Goal: Task Accomplishment & Management: Manage account settings

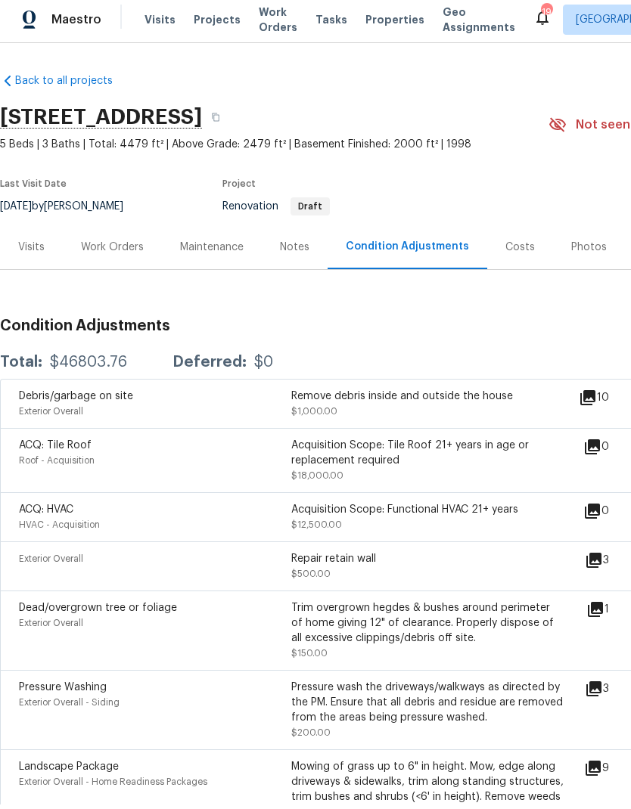
scroll to position [476, 7]
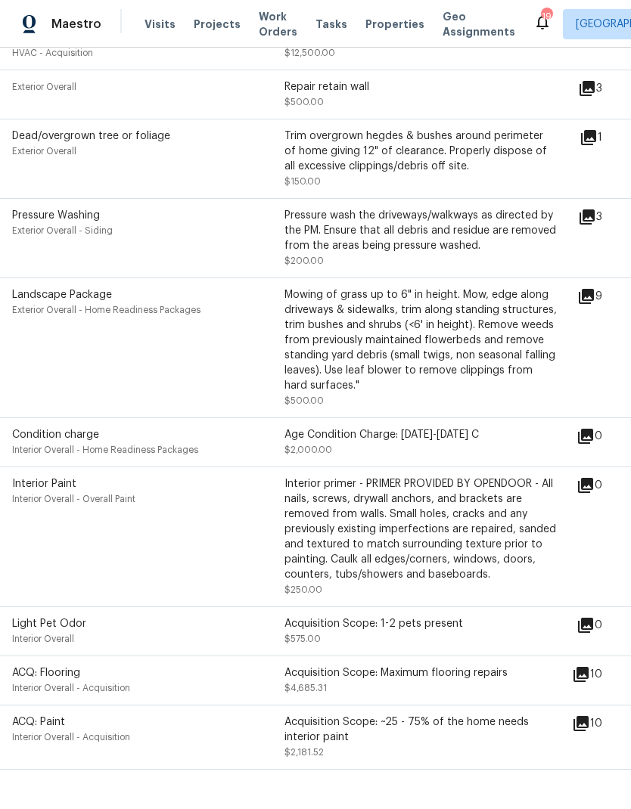
click at [405, 715] on div "Acquisition Scope: ~25 - 75% of the home needs interior paint" at bounding box center [420, 730] width 272 height 30
click at [373, 715] on div "Acquisition Scope: ~25 - 75% of the home needs interior paint" at bounding box center [420, 730] width 272 height 30
click at [407, 665] on div "Acquisition Scope: Maximum flooring repairs" at bounding box center [420, 672] width 272 height 15
click at [410, 665] on div "Acquisition Scope: Maximum flooring repairs" at bounding box center [420, 672] width 272 height 15
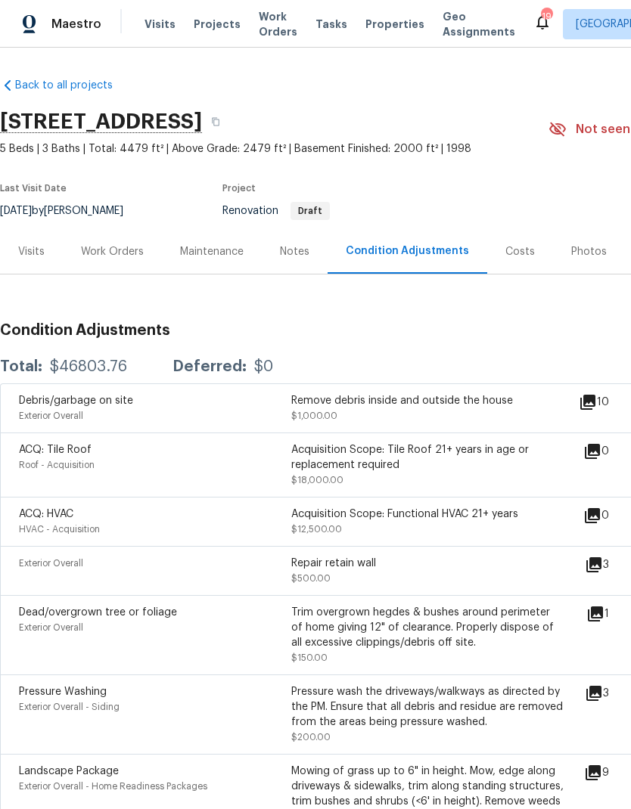
scroll to position [0, 0]
click at [520, 244] on div "Costs" at bounding box center [519, 251] width 29 height 15
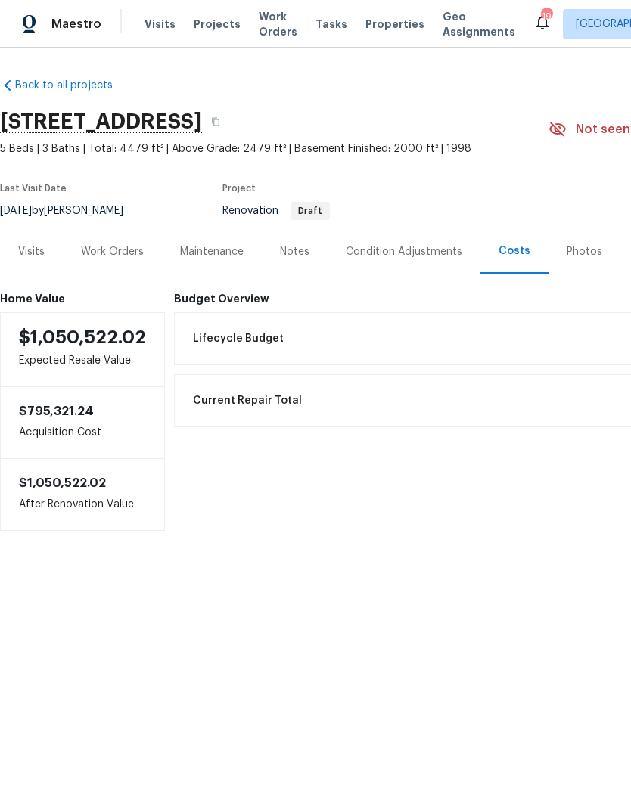
click at [118, 251] on div "Work Orders" at bounding box center [112, 251] width 63 height 15
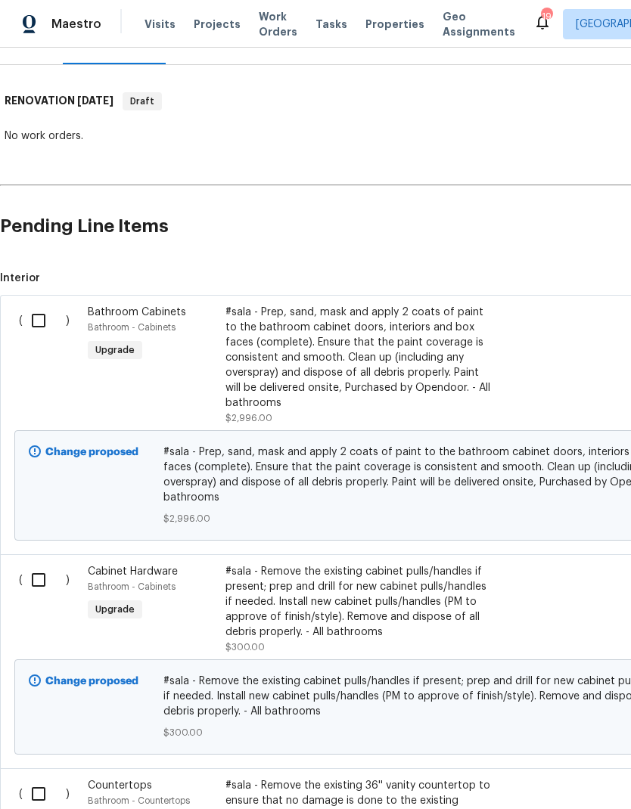
scroll to position [210, 0]
click at [402, 343] on div "#sala - Prep, sand, mask and apply 2 coats of paint to the bathroom cabinet doo…" at bounding box center [358, 357] width 266 height 106
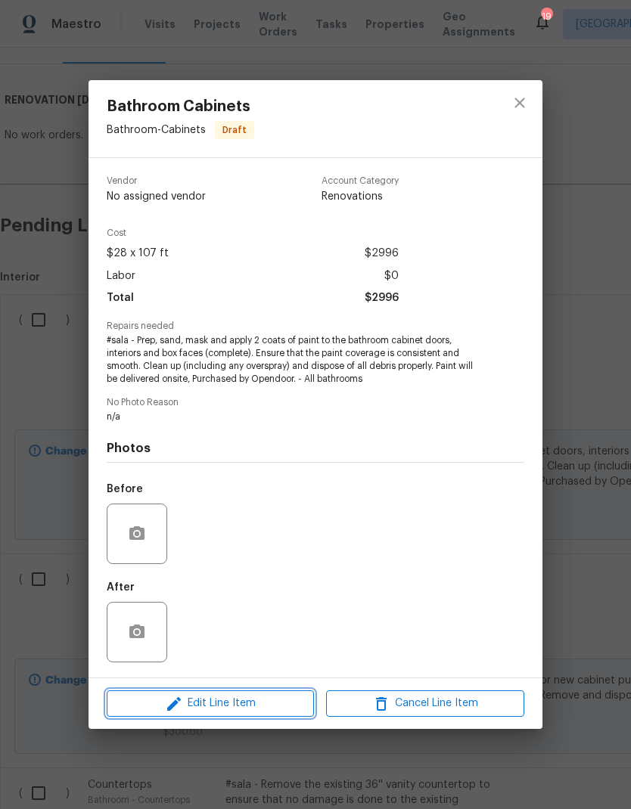
click at [269, 697] on span "Edit Line Item" at bounding box center [210, 703] width 198 height 19
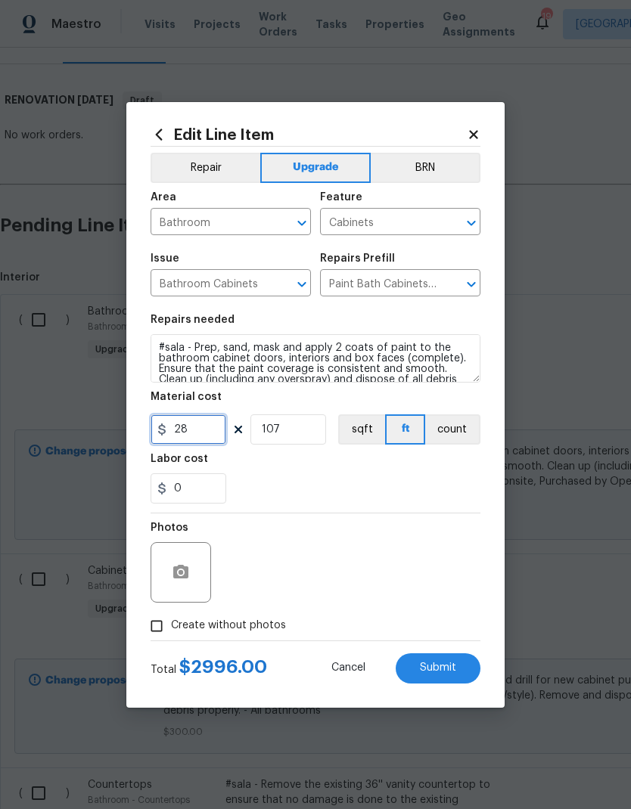
click at [214, 433] on input "28" at bounding box center [188, 429] width 76 height 30
click at [208, 431] on input "0" at bounding box center [188, 429] width 76 height 30
type input "900"
click at [315, 430] on input "107" at bounding box center [288, 429] width 76 height 30
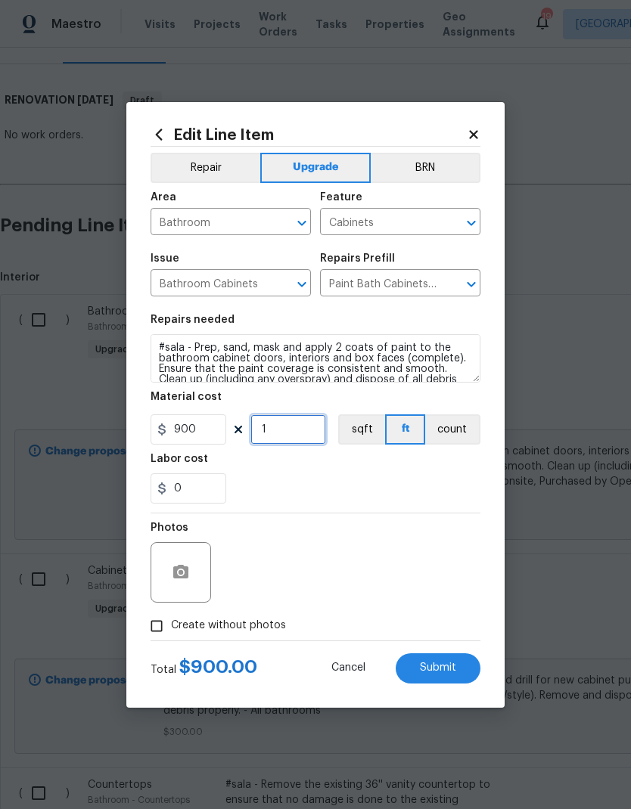
type input "1"
click at [406, 473] on div "Labor cost" at bounding box center [315, 464] width 330 height 20
click at [433, 674] on span "Submit" at bounding box center [438, 667] width 36 height 11
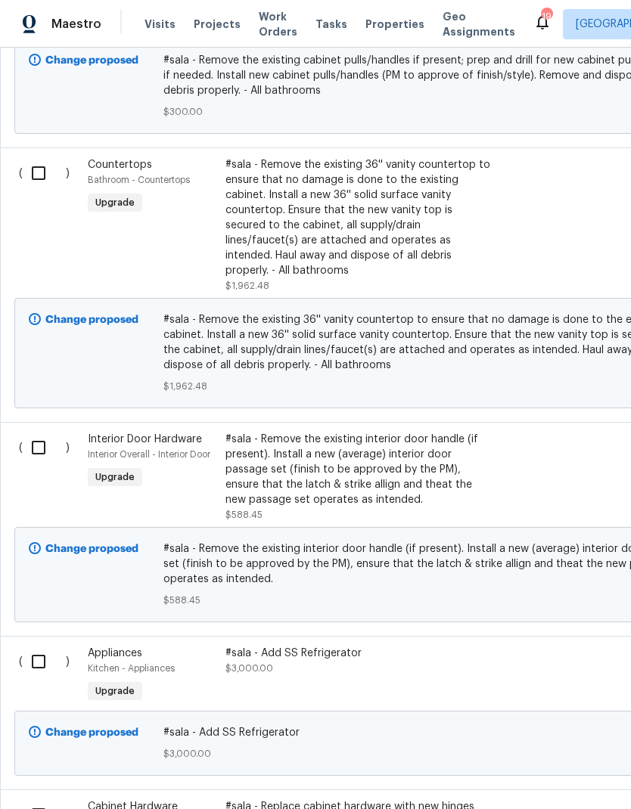
scroll to position [829, 0]
click at [380, 433] on div "#sala - Remove the existing interior door handle (if present). Install a new (a…" at bounding box center [358, 471] width 266 height 76
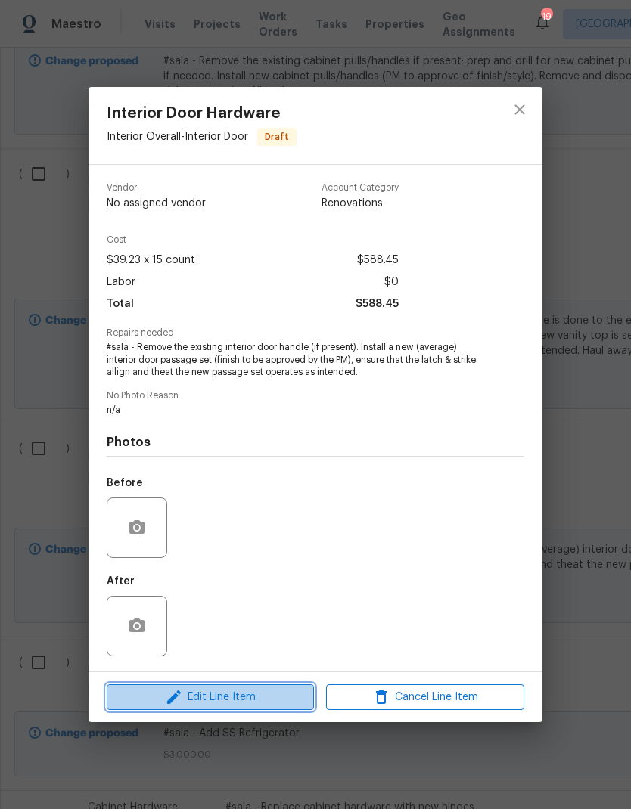
click at [262, 701] on span "Edit Line Item" at bounding box center [210, 697] width 198 height 19
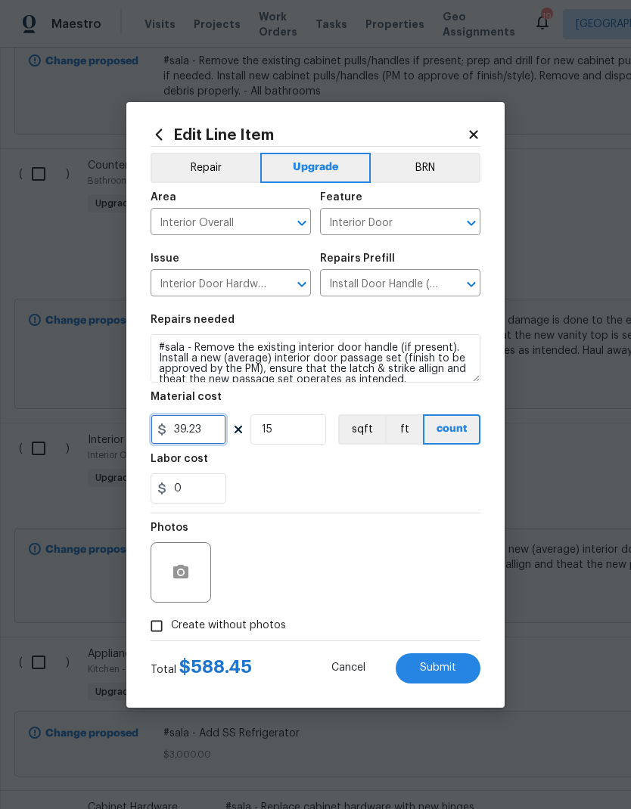
click at [222, 429] on input "39.23" at bounding box center [188, 429] width 76 height 30
type input "55"
click at [310, 436] on input "15" at bounding box center [288, 429] width 76 height 30
type input "20"
click at [367, 470] on div "Labor cost" at bounding box center [315, 464] width 330 height 20
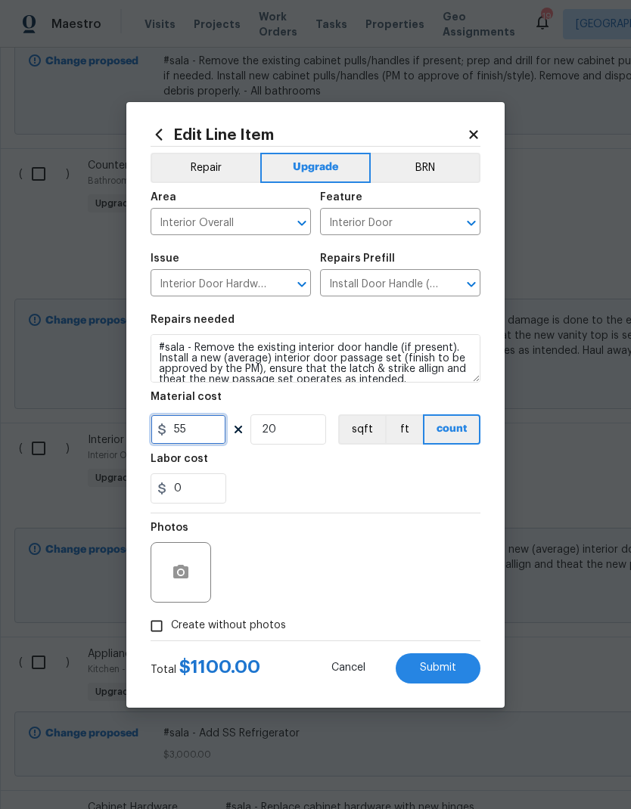
click at [215, 431] on input "55" at bounding box center [188, 429] width 76 height 30
type input "50"
click at [380, 476] on div "0" at bounding box center [315, 488] width 330 height 30
click at [302, 437] on input "20" at bounding box center [288, 429] width 76 height 30
type input "24"
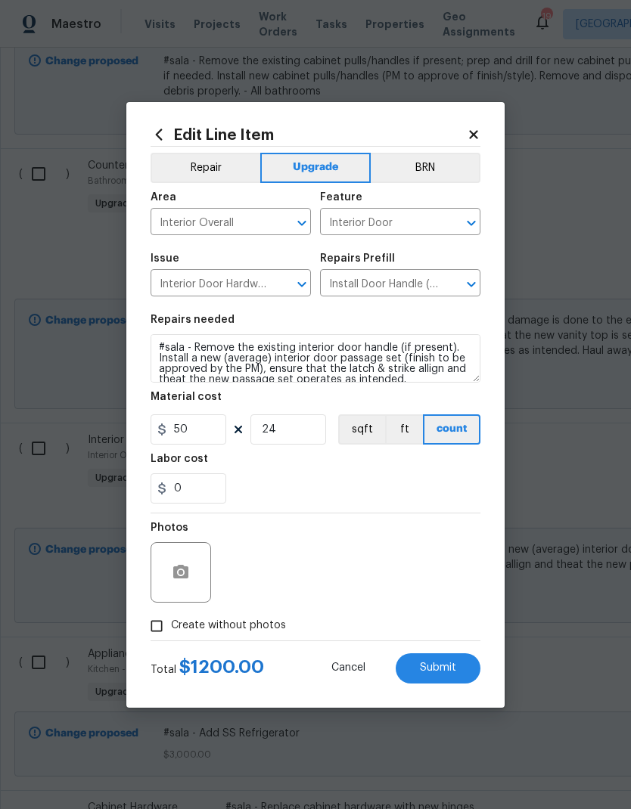
click at [371, 476] on div "0" at bounding box center [315, 488] width 330 height 30
click at [442, 674] on span "Submit" at bounding box center [438, 667] width 36 height 11
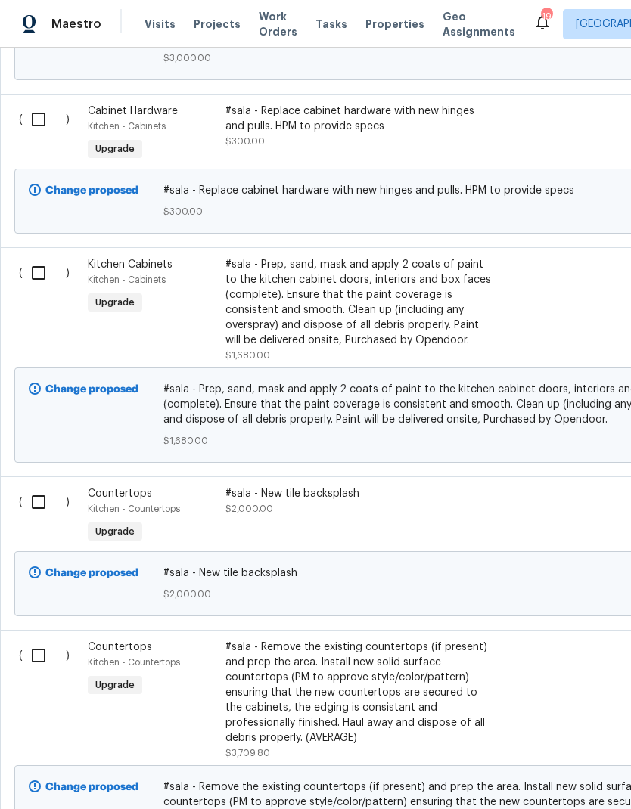
scroll to position [1526, 0]
click at [380, 486] on div "#sala - New tile backsplash $2,000.00" at bounding box center [358, 501] width 266 height 30
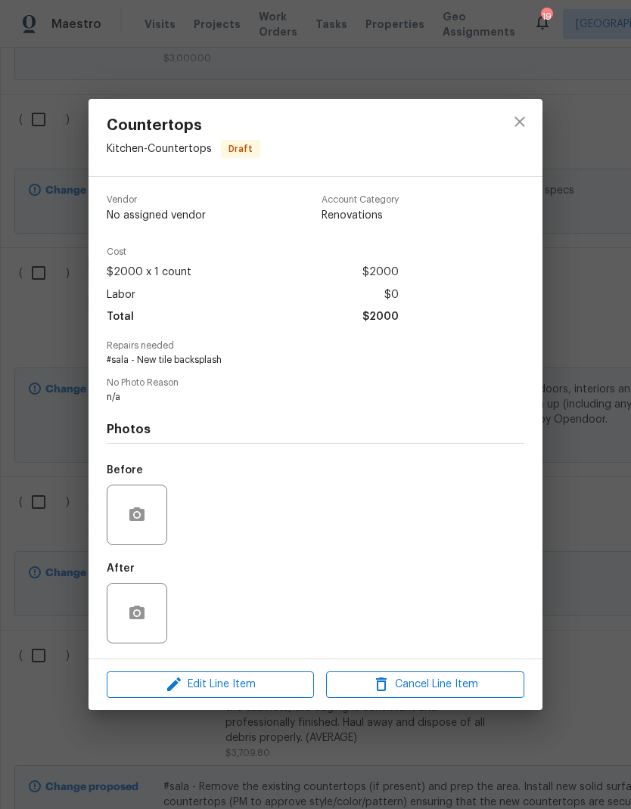
click at [489, 506] on div "Before" at bounding box center [315, 505] width 417 height 98
click at [522, 123] on icon "close" at bounding box center [519, 122] width 18 height 18
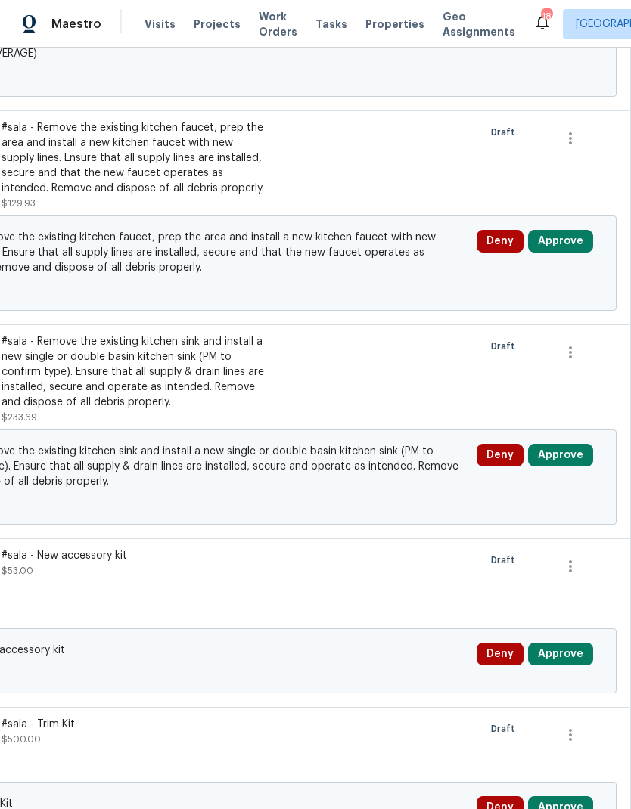
scroll to position [2305, 224]
click at [572, 343] on icon "button" at bounding box center [570, 352] width 18 height 18
click at [581, 331] on li "Cancel" at bounding box center [581, 329] width 58 height 25
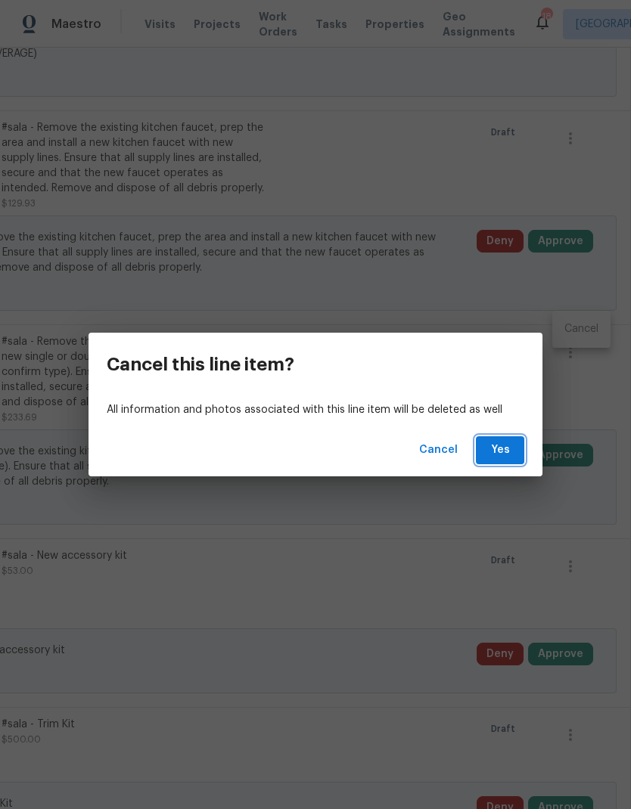
click at [504, 445] on span "Yes" at bounding box center [500, 450] width 24 height 19
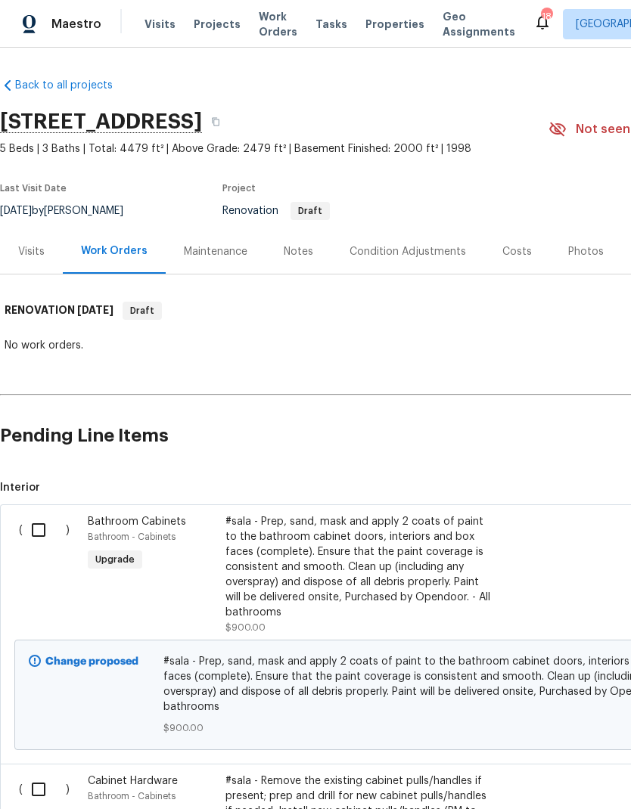
click at [522, 257] on div "Costs" at bounding box center [516, 251] width 29 height 15
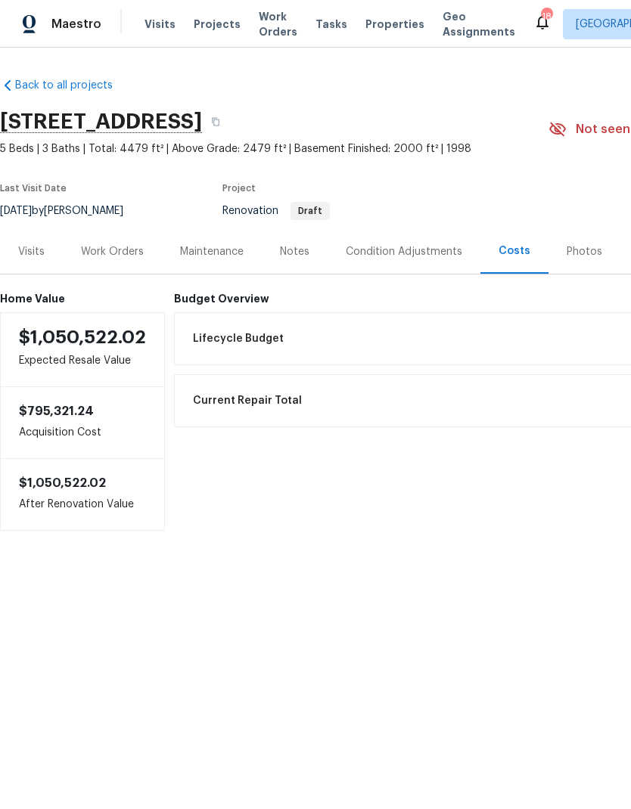
click at [105, 249] on div "Work Orders" at bounding box center [112, 251] width 63 height 15
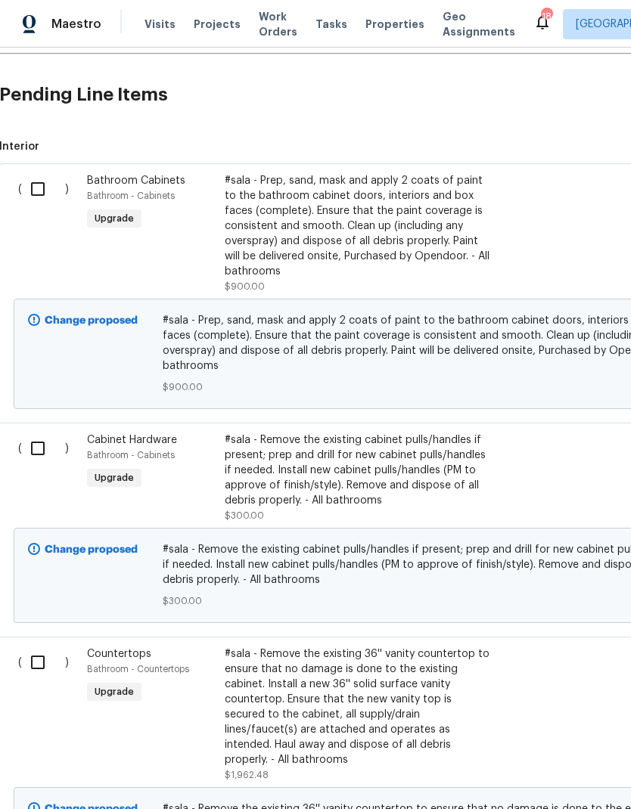
scroll to position [340, 1]
click at [153, 27] on span "Visits" at bounding box center [159, 24] width 31 height 15
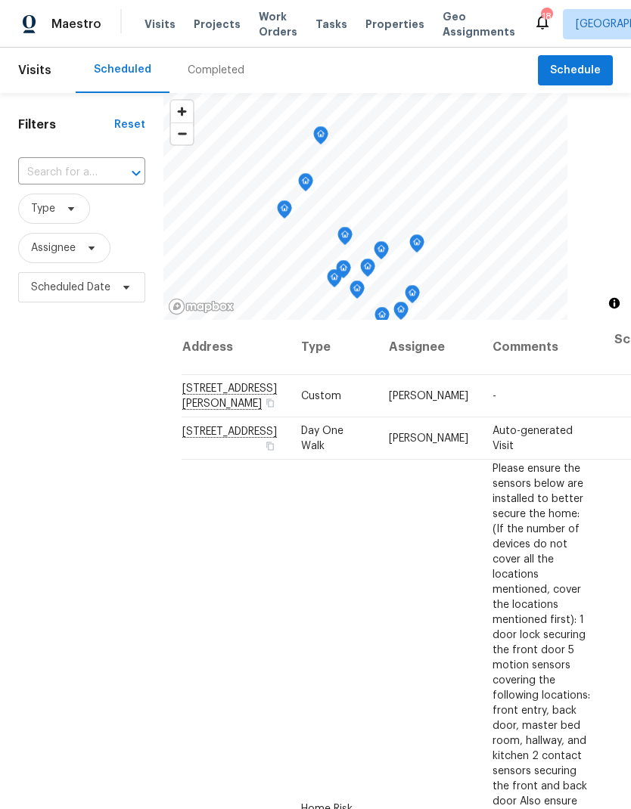
click at [209, 24] on span "Projects" at bounding box center [217, 24] width 47 height 15
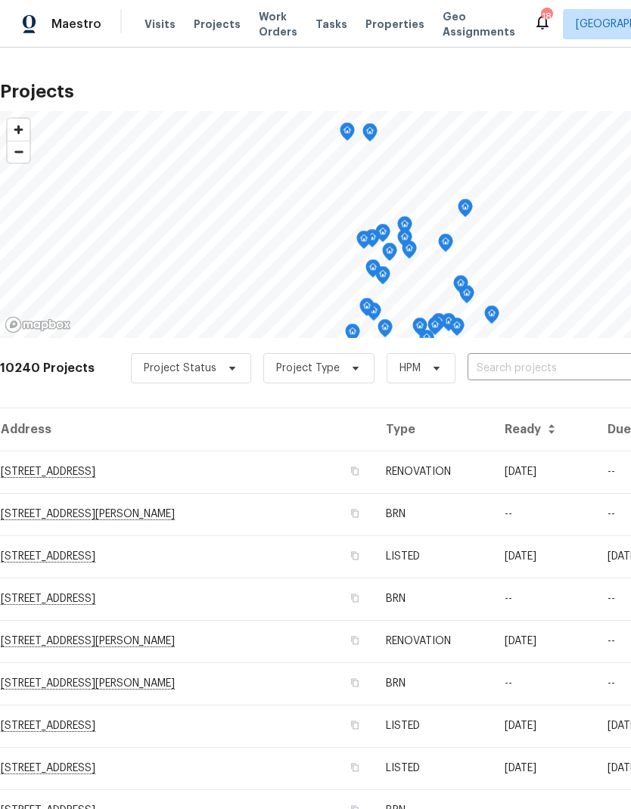
click at [485, 364] on input "text" at bounding box center [553, 368] width 173 height 23
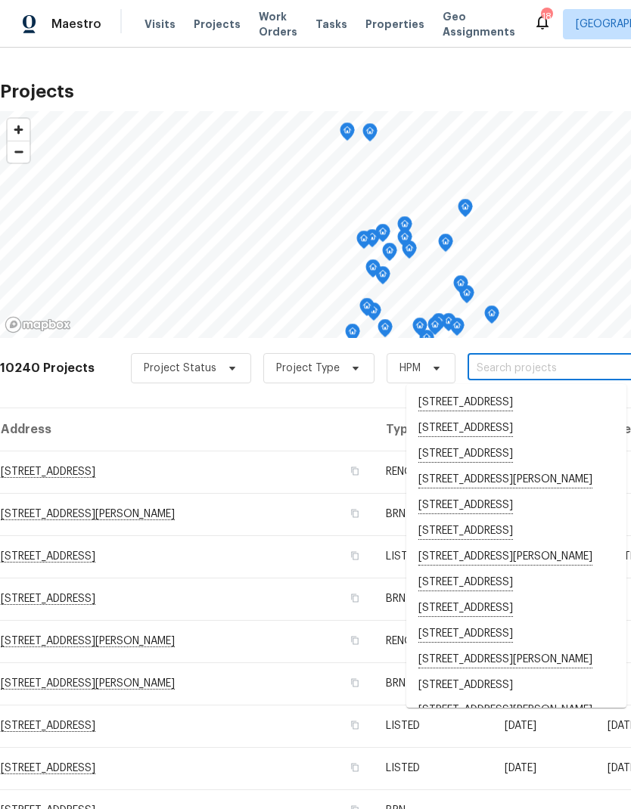
click at [374, 27] on span "Properties" at bounding box center [394, 24] width 59 height 15
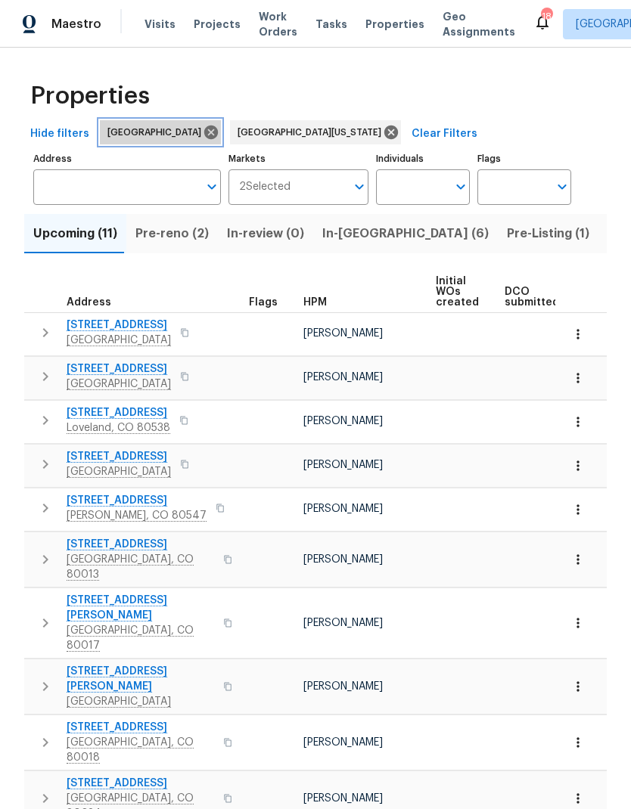
click at [204, 137] on icon at bounding box center [211, 133] width 14 height 14
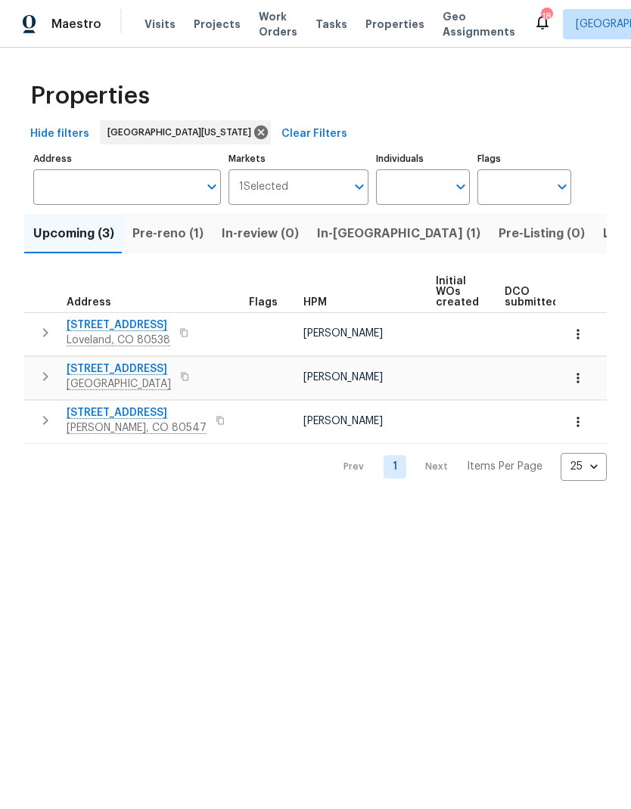
click at [603, 234] on span "Listed (17)" at bounding box center [634, 233] width 62 height 21
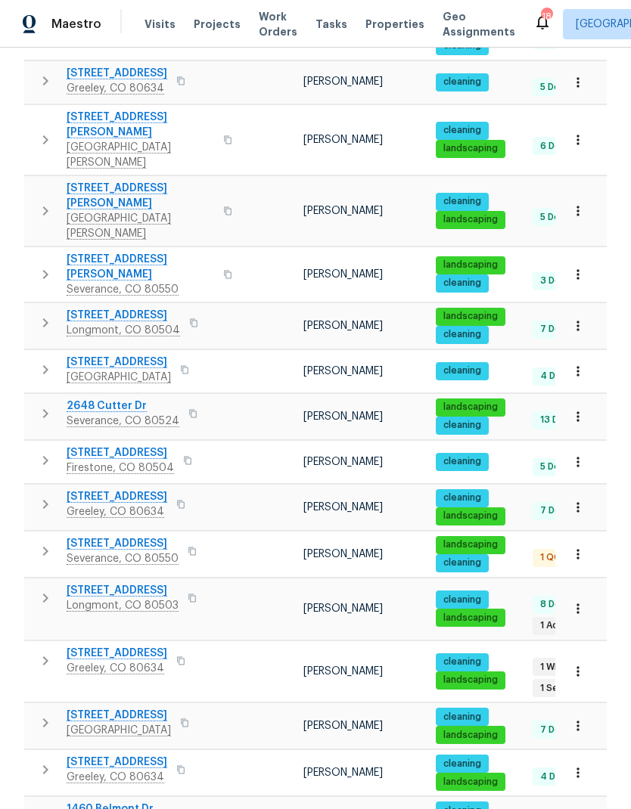
scroll to position [60, 0]
click at [101, 708] on span "385 32nd St" at bounding box center [119, 715] width 104 height 15
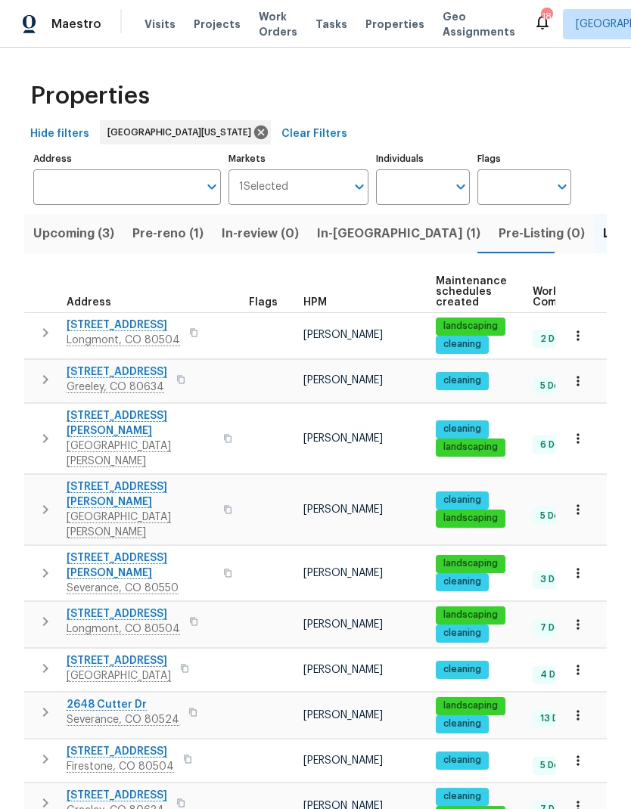
scroll to position [0, 0]
click at [322, 189] on input "Markets" at bounding box center [317, 187] width 58 height 36
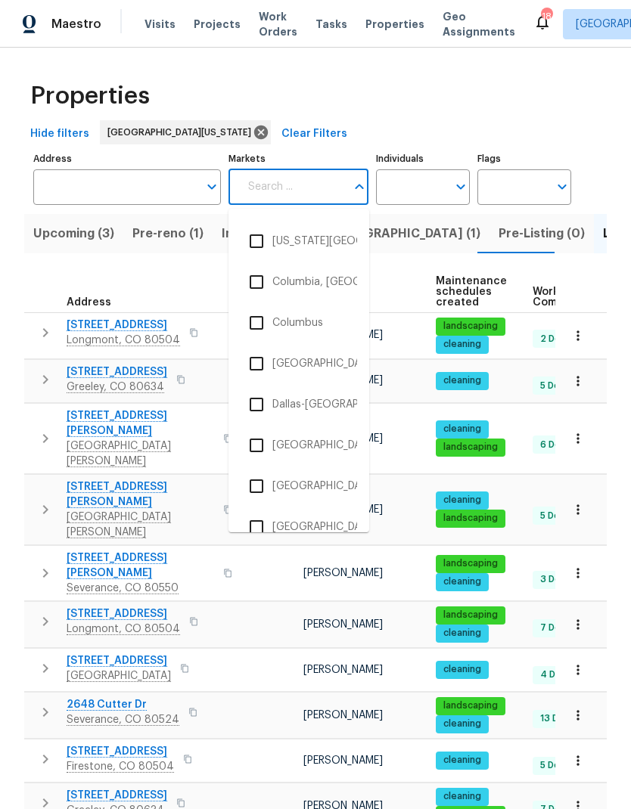
scroll to position [771, 0]
click at [263, 439] on input "checkbox" at bounding box center [256, 445] width 32 height 32
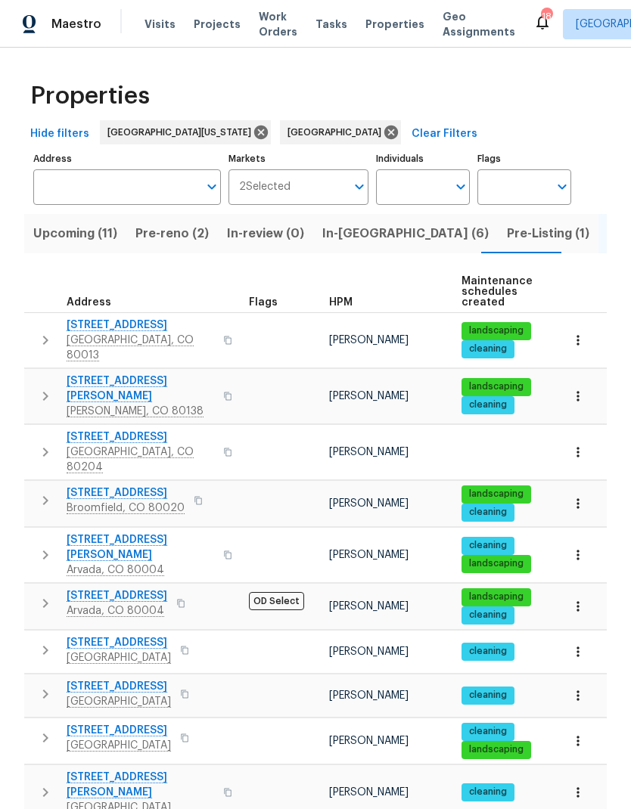
click at [507, 232] on span "Pre-Listing (1)" at bounding box center [548, 233] width 82 height 21
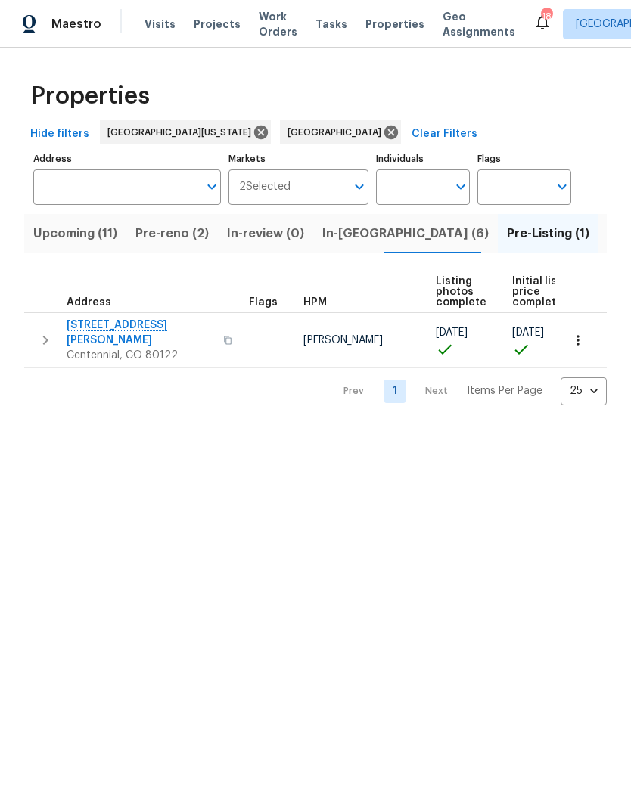
click at [349, 242] on span "In-reno (6)" at bounding box center [405, 233] width 166 height 21
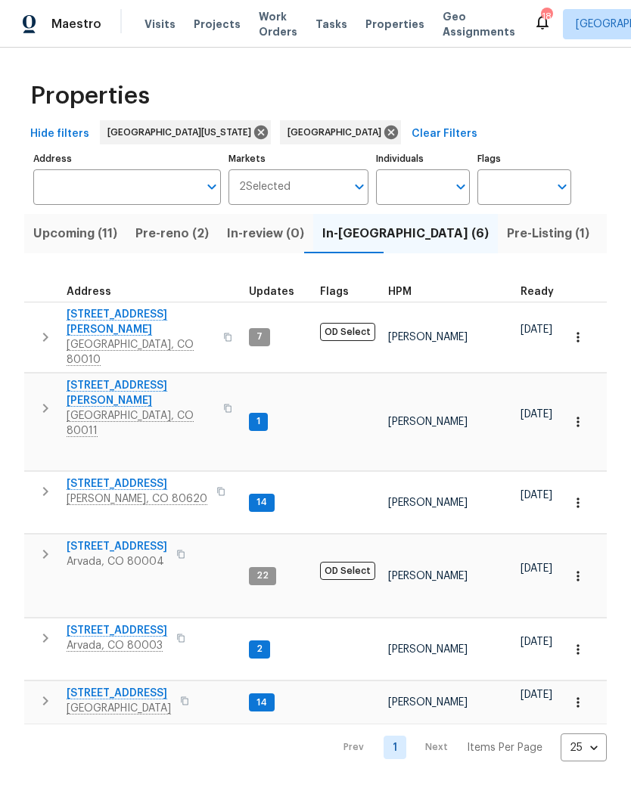
click at [162, 236] on span "Pre-reno (2)" at bounding box center [171, 233] width 73 height 21
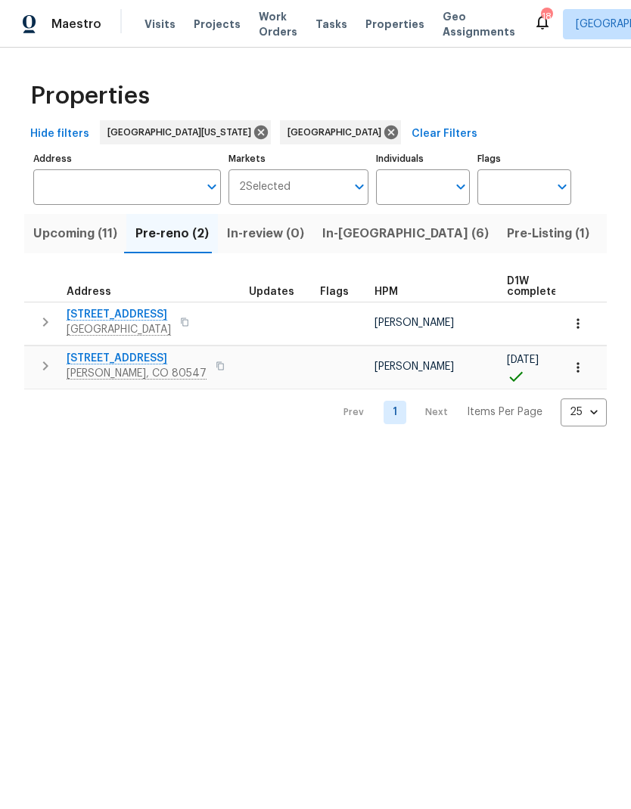
click at [133, 319] on span "6424 Willow Broom Trl" at bounding box center [119, 314] width 104 height 15
click at [151, 315] on span "6424 Willow Broom Trl" at bounding box center [119, 314] width 104 height 15
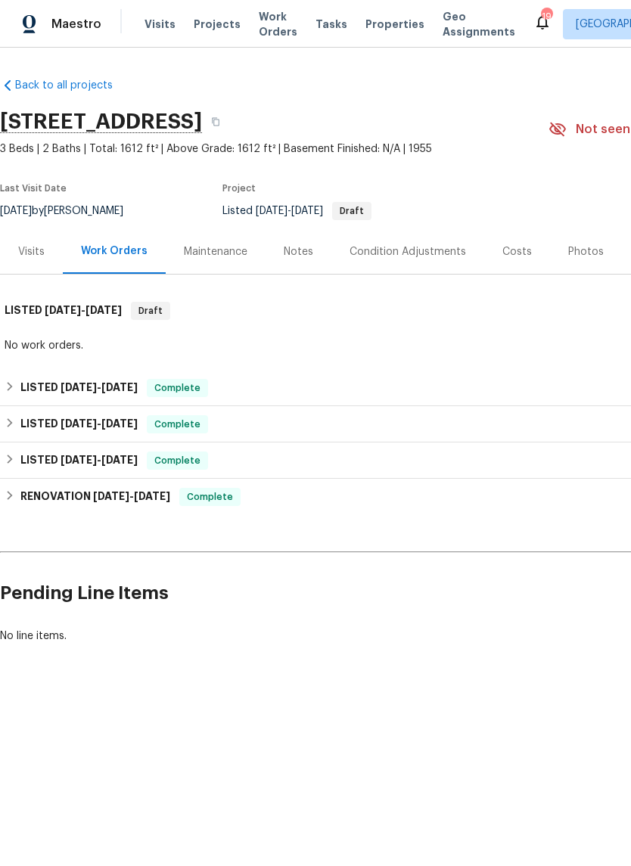
click at [309, 244] on div "Notes" at bounding box center [298, 251] width 29 height 15
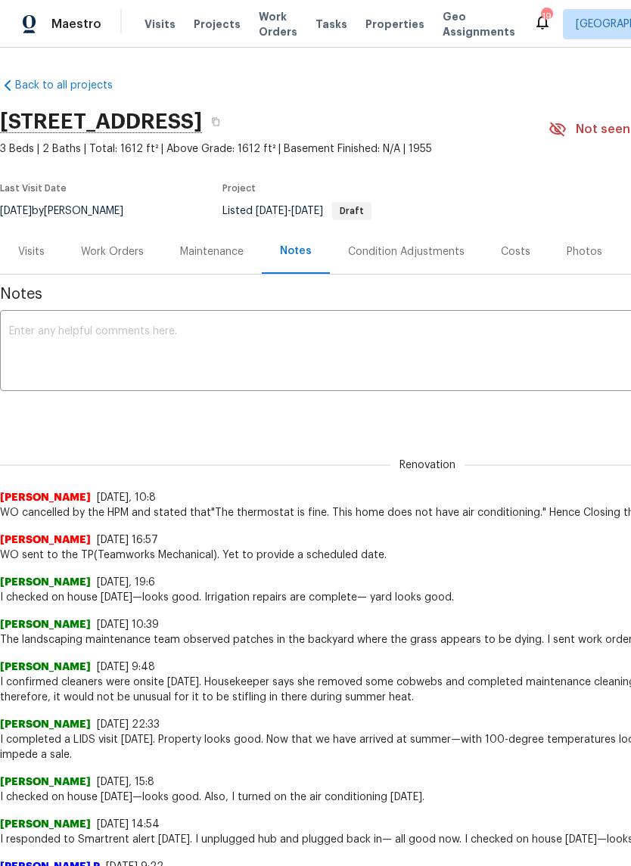
click at [29, 256] on div "Visits" at bounding box center [31, 251] width 26 height 15
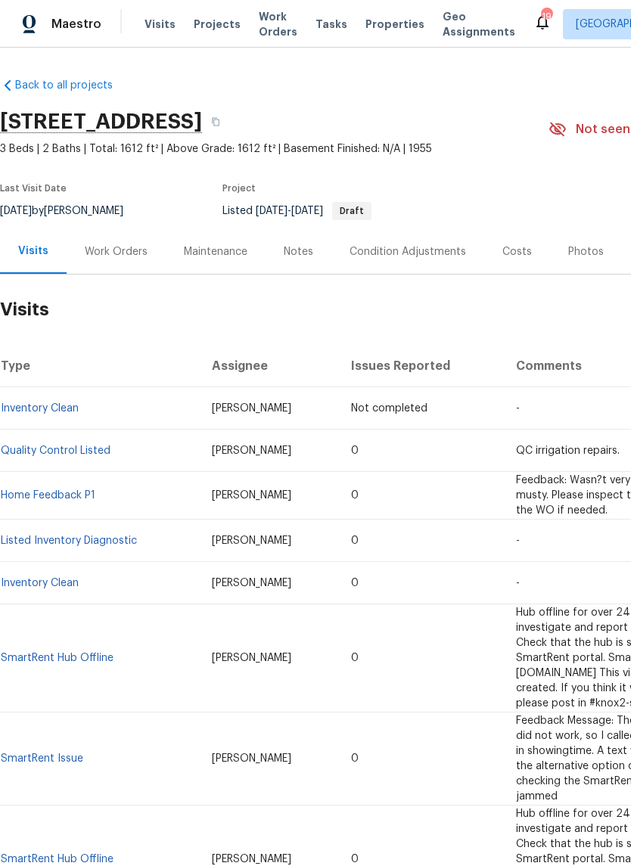
click at [112, 257] on div "Work Orders" at bounding box center [116, 251] width 63 height 15
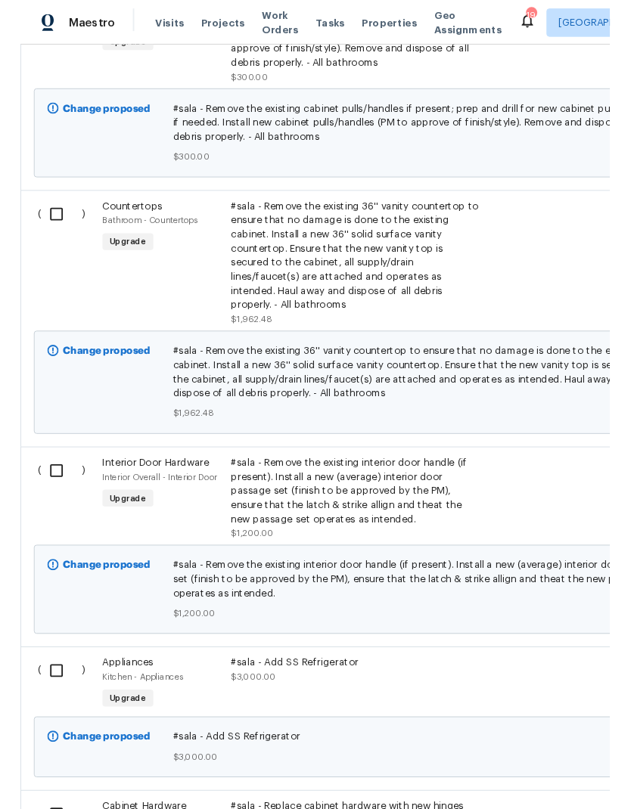
scroll to position [774, 0]
